Goal: Information Seeking & Learning: Learn about a topic

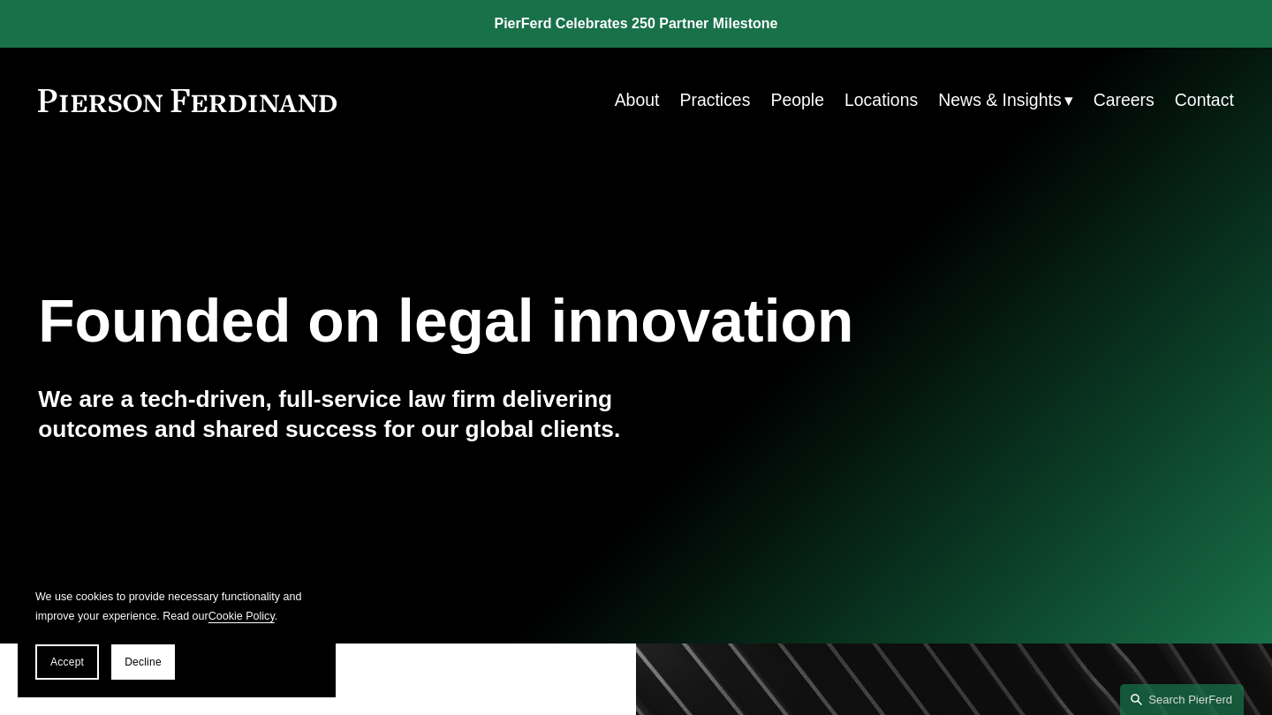
click at [706, 100] on link "Practices" at bounding box center [714, 100] width 71 height 34
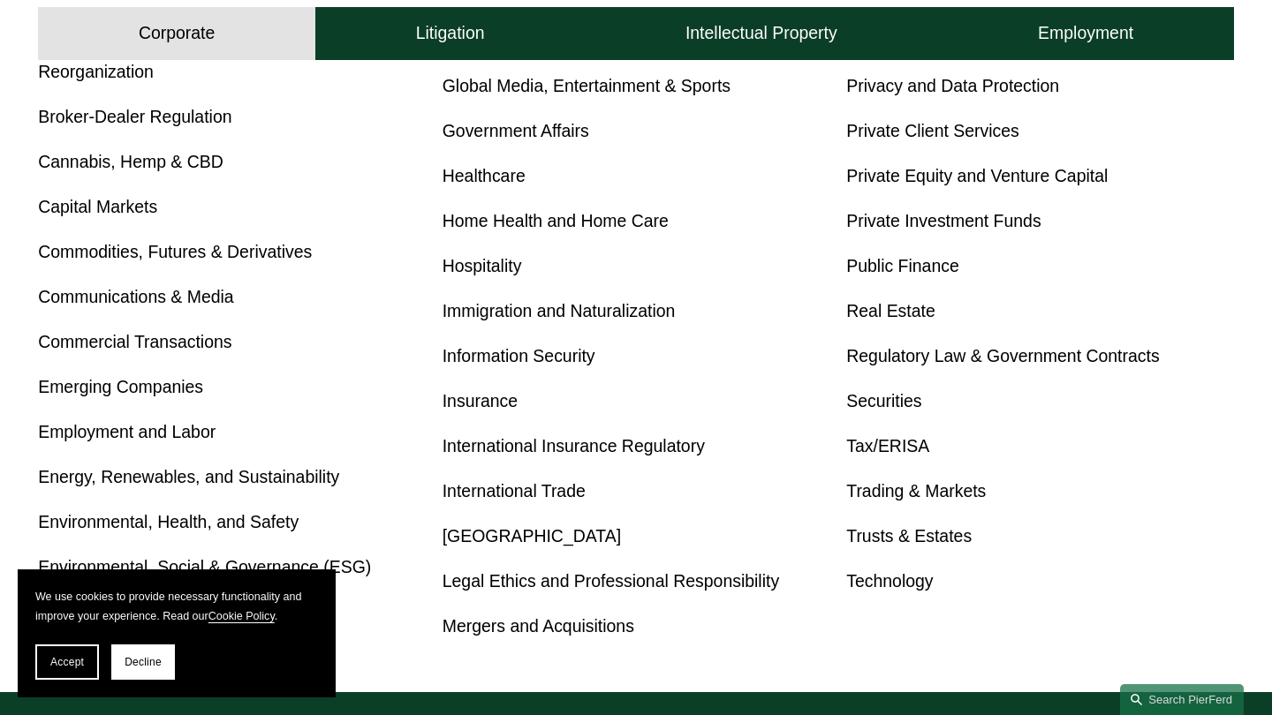
scroll to position [839, 0]
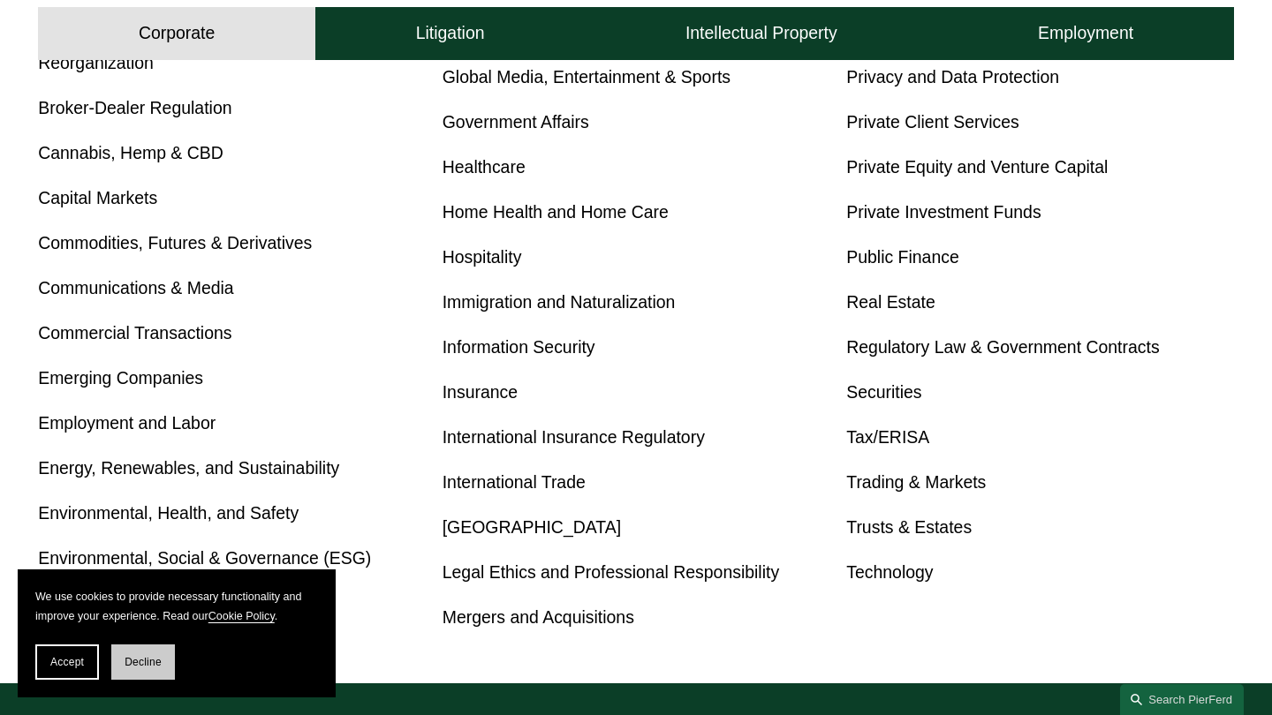
click at [122, 664] on button "Decline" at bounding box center [143, 662] width 64 height 35
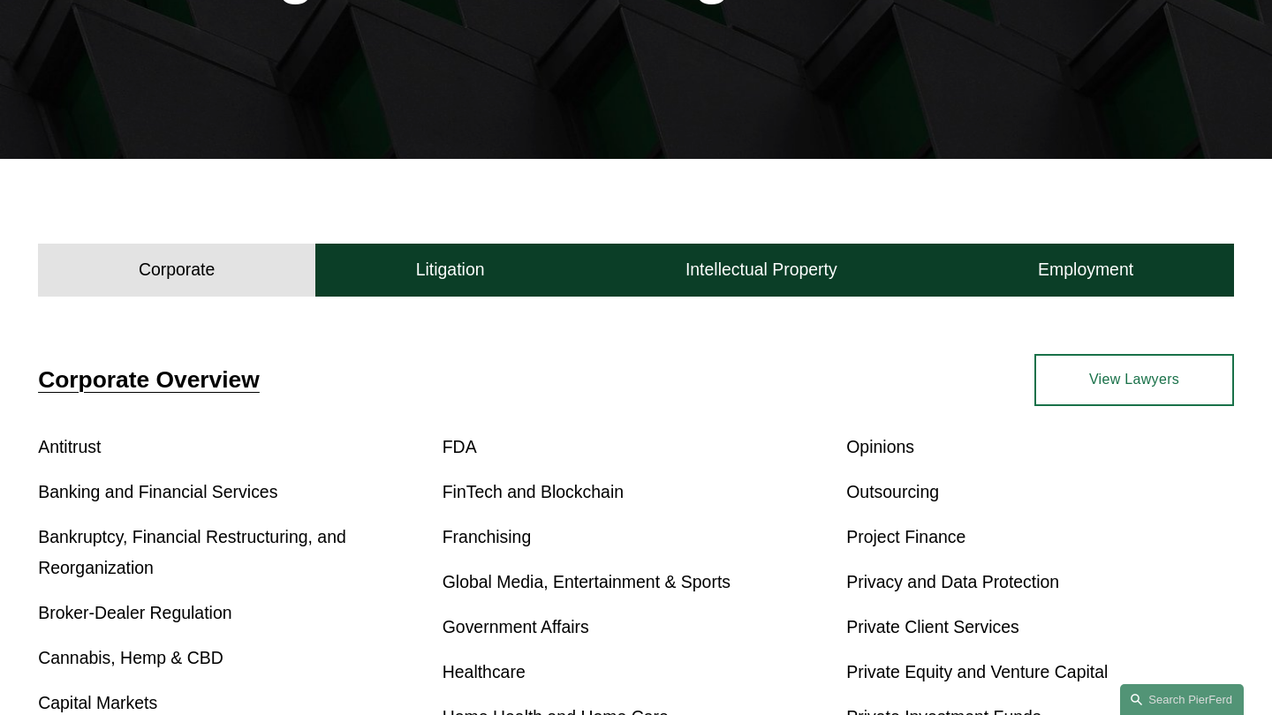
scroll to position [327, 0]
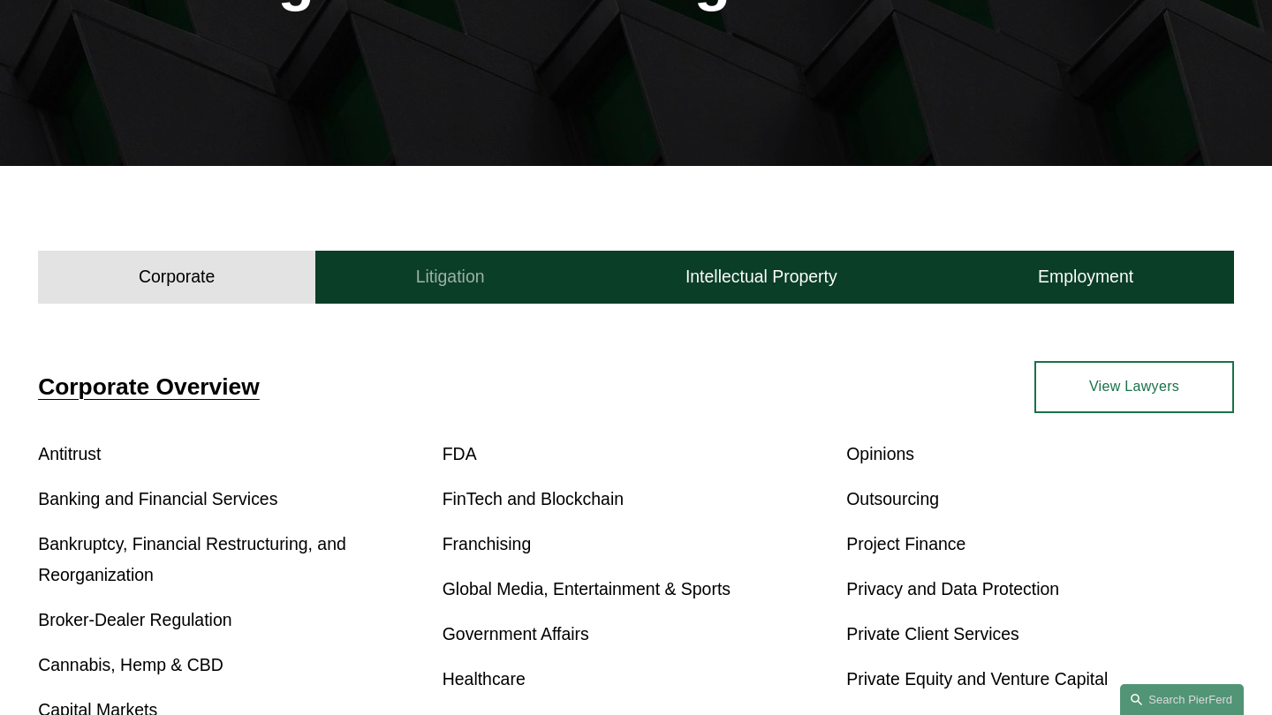
click at [516, 281] on button "Litigation" at bounding box center [449, 277] width 269 height 53
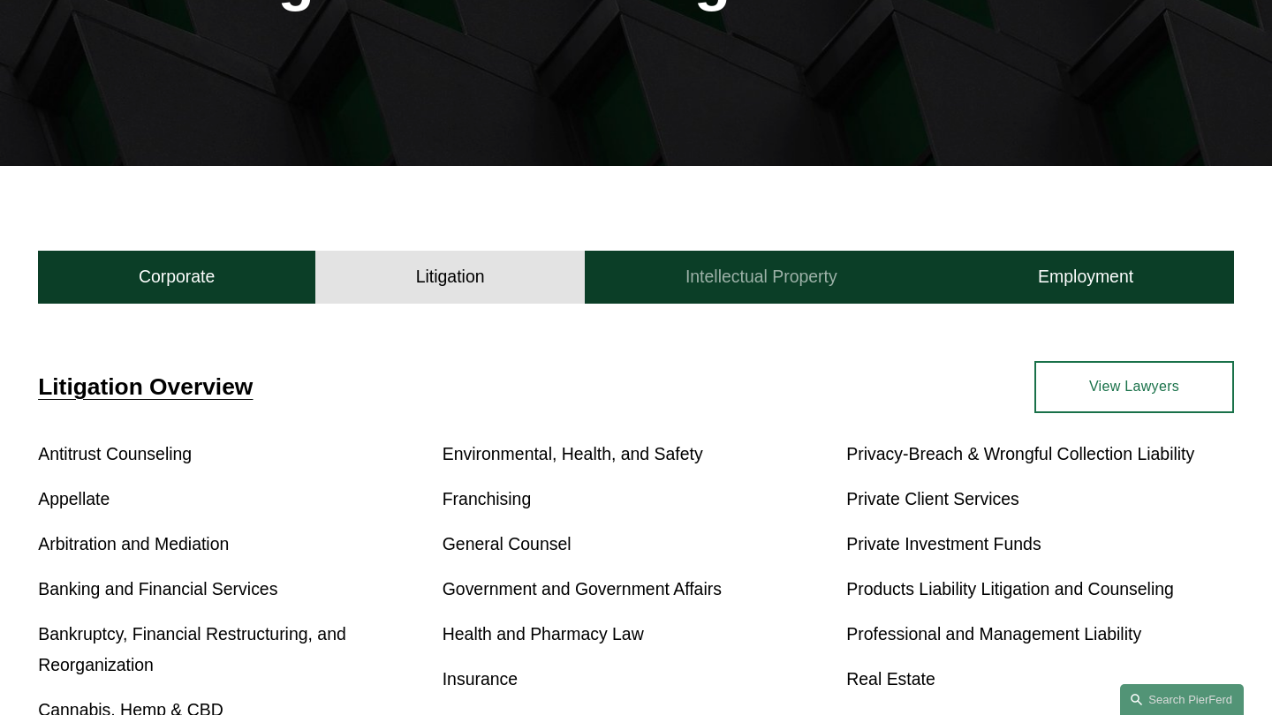
click at [729, 274] on h4 "Intellectual Property" at bounding box center [761, 277] width 152 height 22
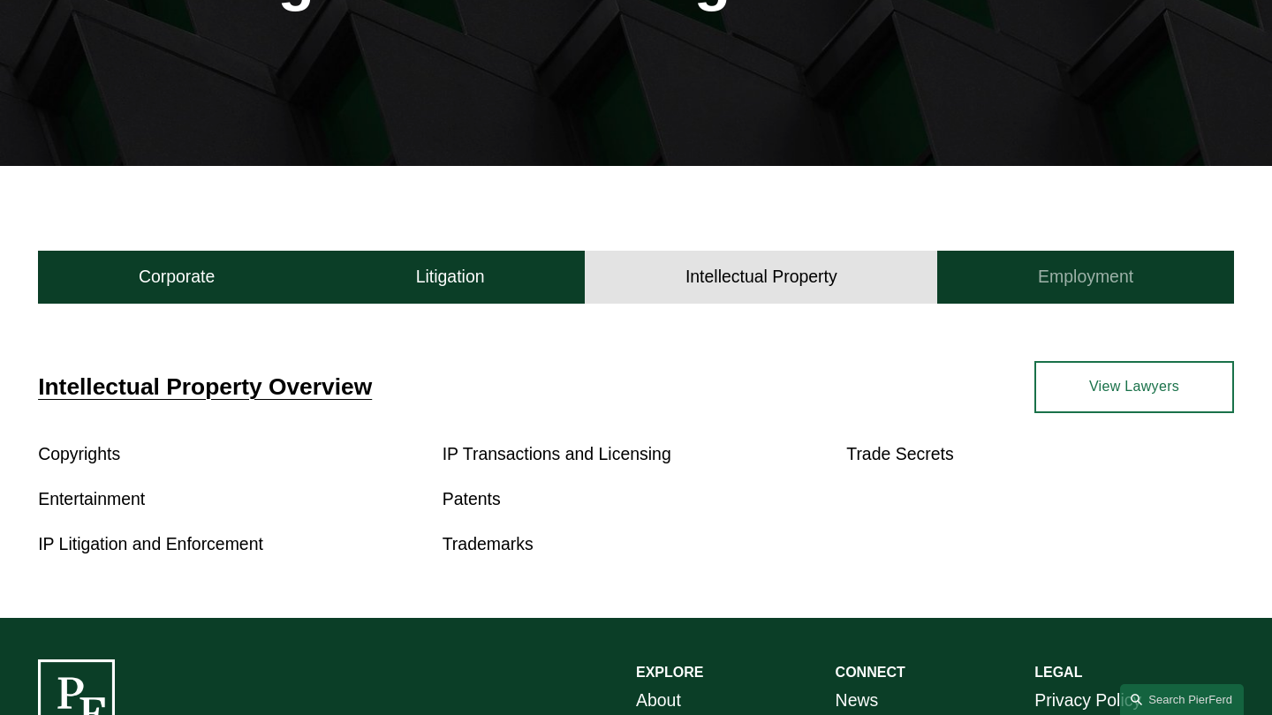
click at [1036, 276] on button "Employment" at bounding box center [1085, 277] width 296 height 53
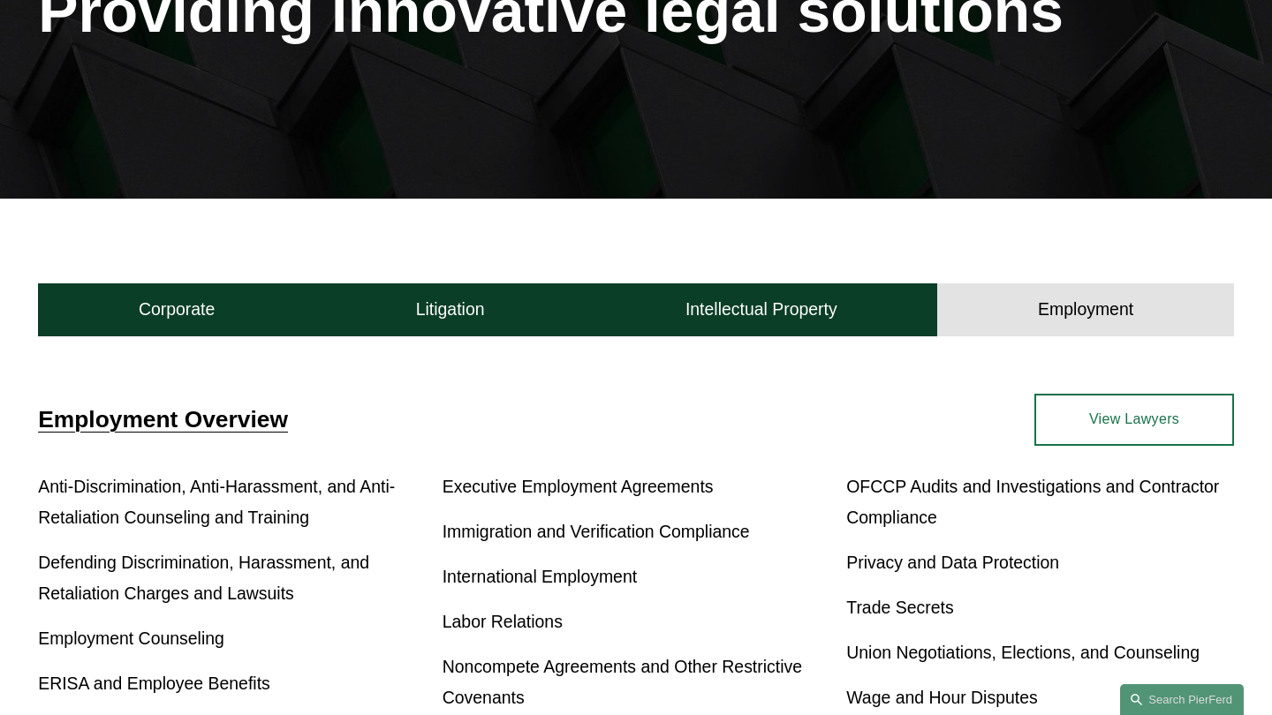
scroll to position [497, 0]
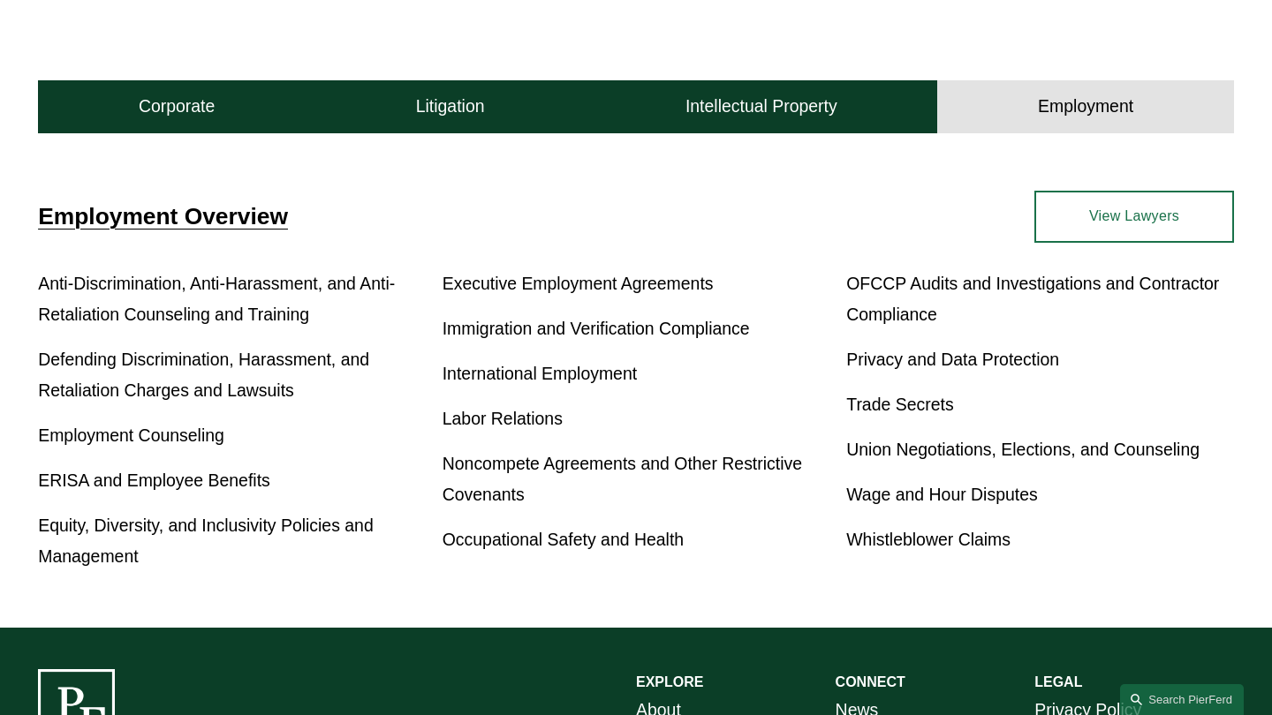
click at [552, 383] on link "International Employment" at bounding box center [539, 373] width 194 height 19
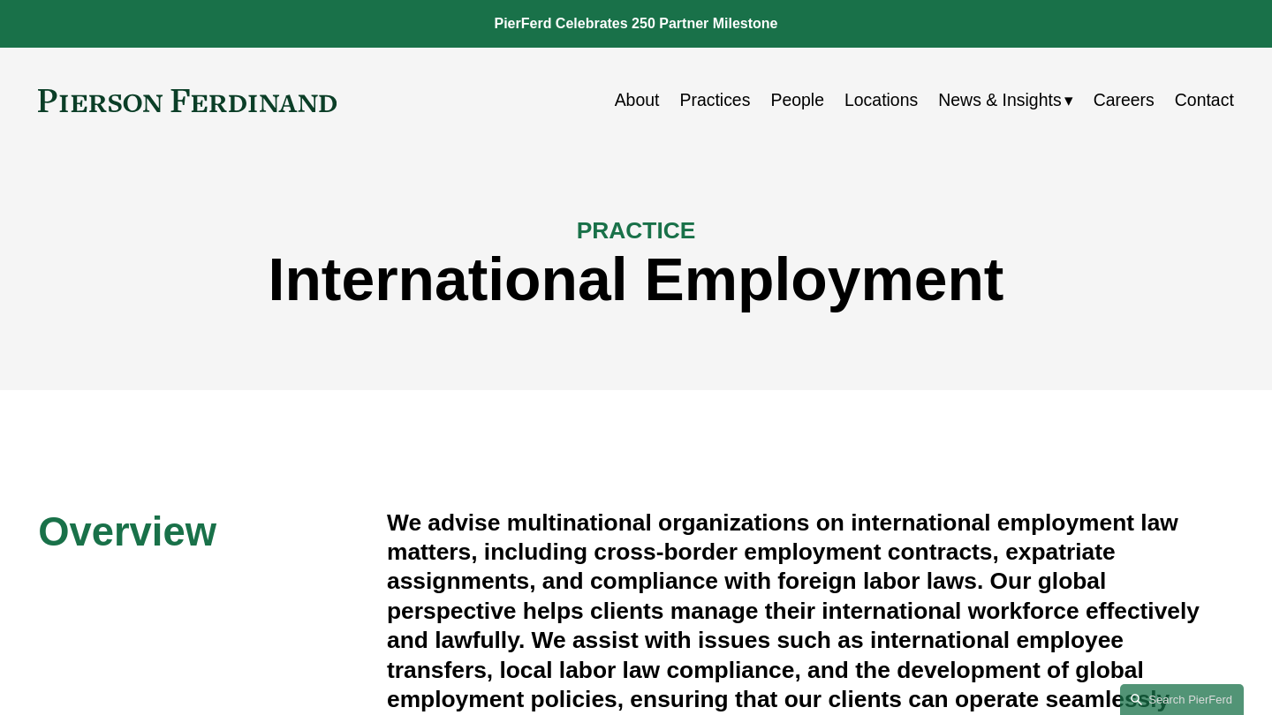
click at [707, 102] on link "Practices" at bounding box center [714, 100] width 71 height 34
